Goal: Information Seeking & Learning: Learn about a topic

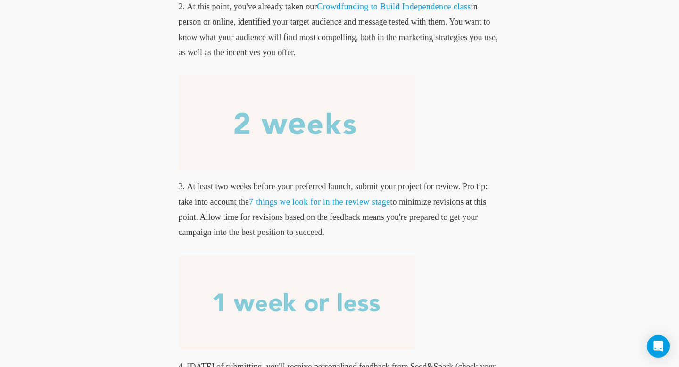
scroll to position [491, 0]
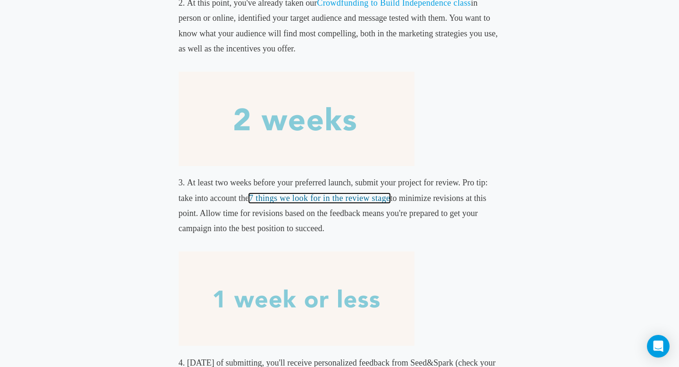
click at [297, 195] on link "7 things we look for in the review stage" at bounding box center [319, 197] width 141 height 9
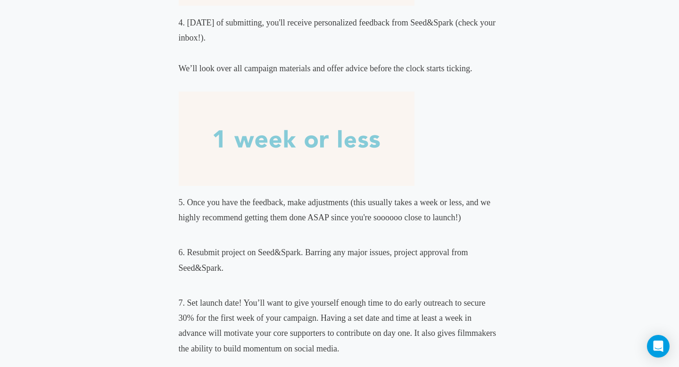
scroll to position [832, 0]
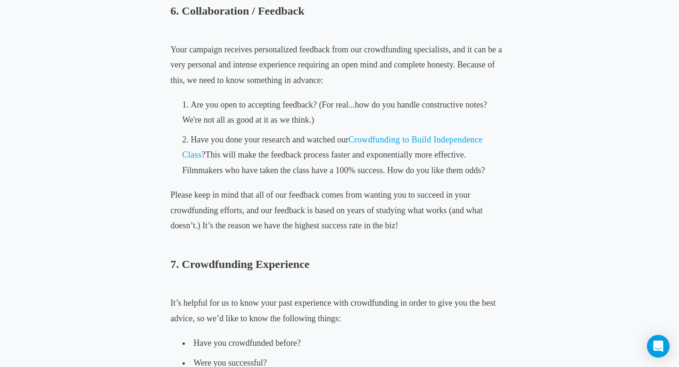
scroll to position [1988, 0]
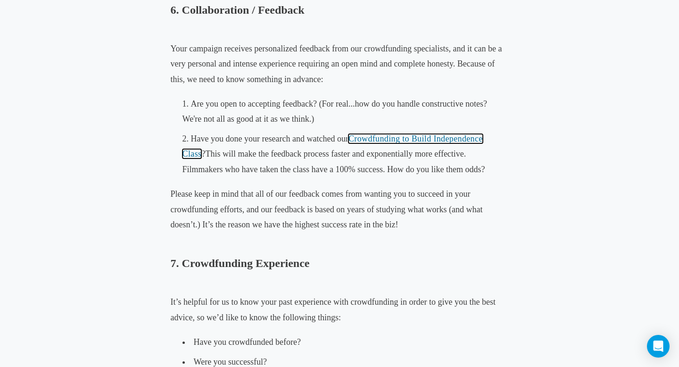
click at [387, 135] on span "Crowdfunding to Build Independence Class" at bounding box center [333, 146] width 301 height 25
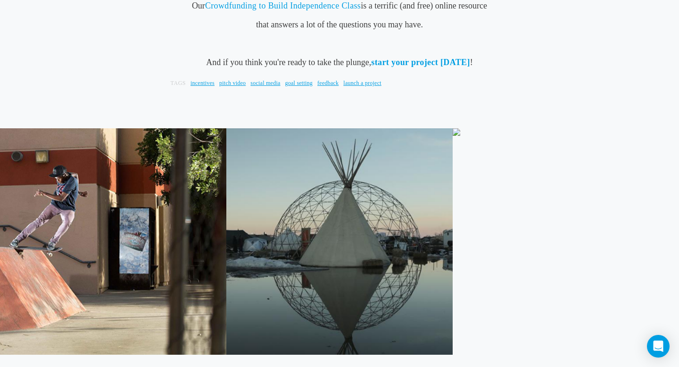
scroll to position [2320, 0]
